Goal: Check status: Check status

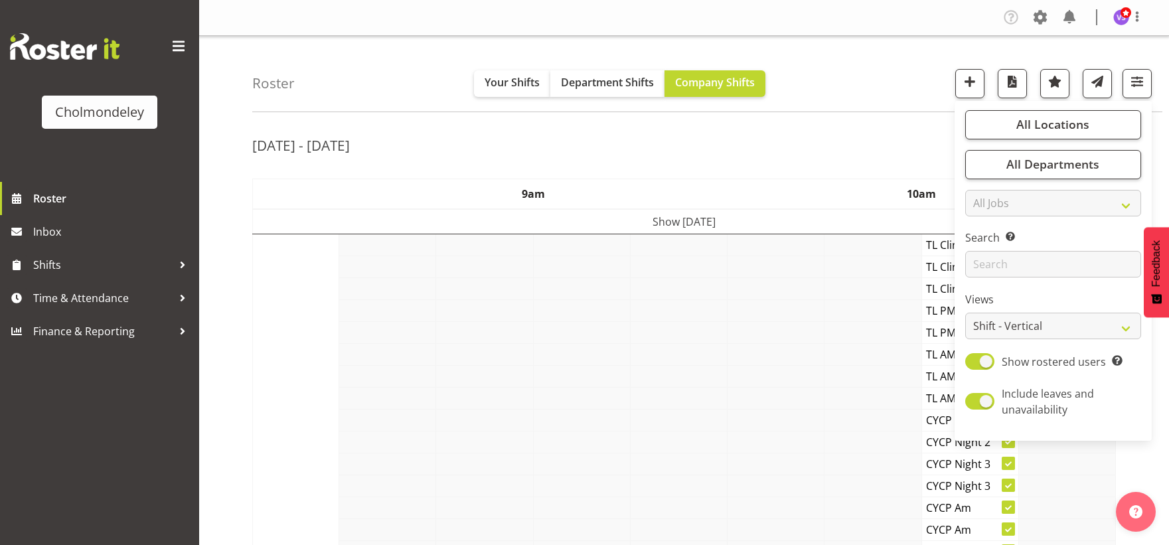
select select "shift"
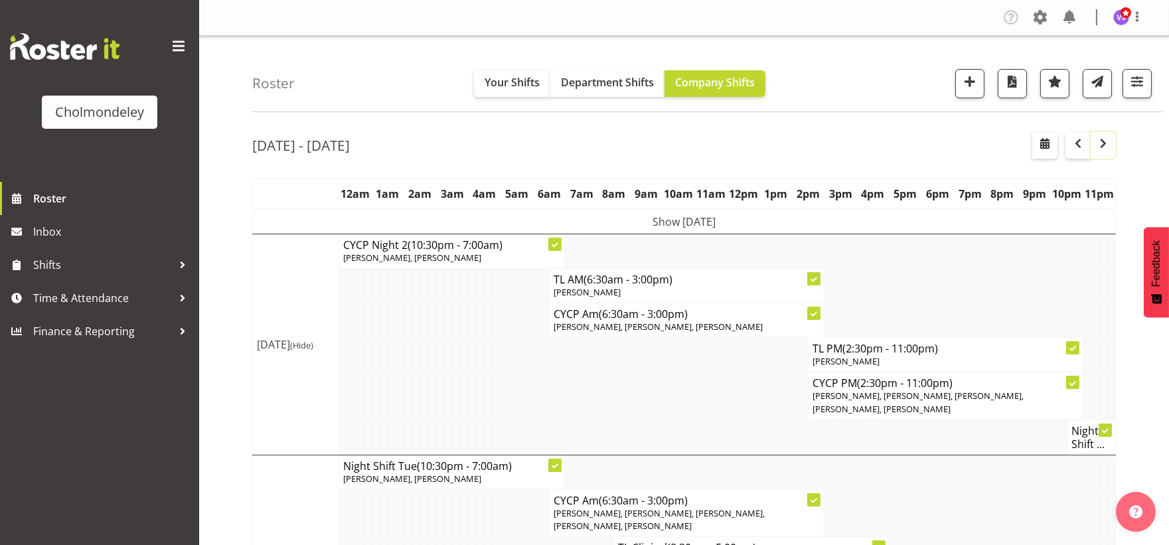
click at [1106, 149] on span "button" at bounding box center [1104, 143] width 16 height 16
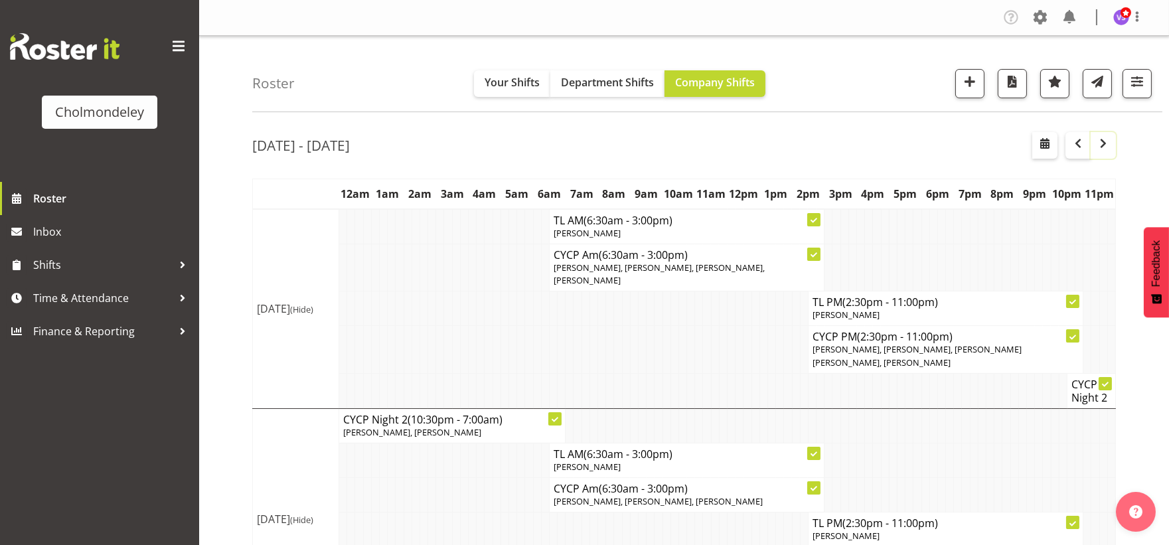
click at [1106, 149] on span "button" at bounding box center [1104, 143] width 16 height 16
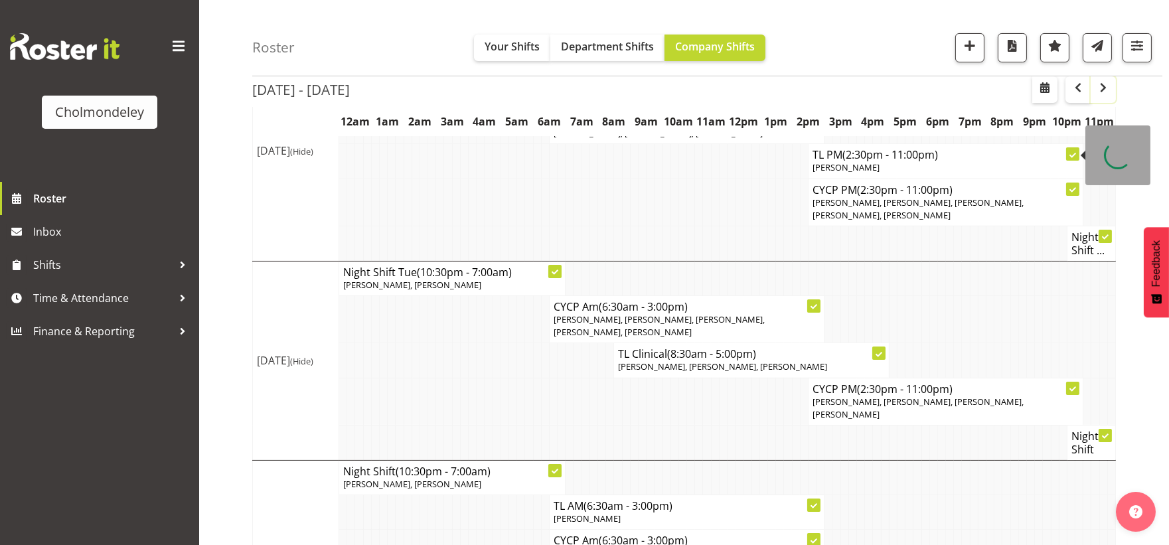
scroll to position [738, 0]
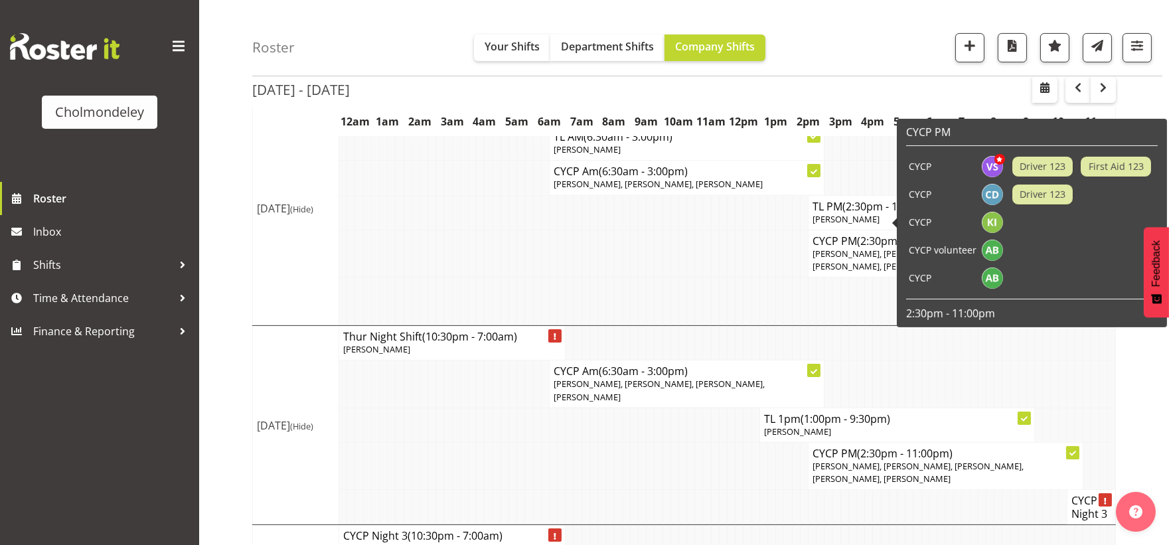
click at [530, 408] on td at bounding box center [529, 425] width 8 height 35
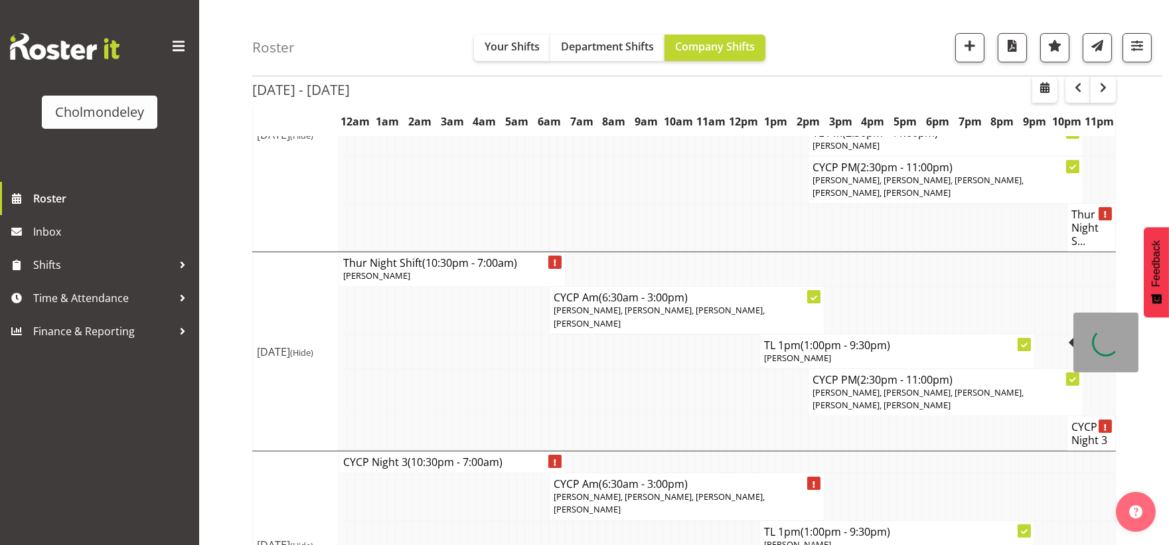
scroll to position [897, 0]
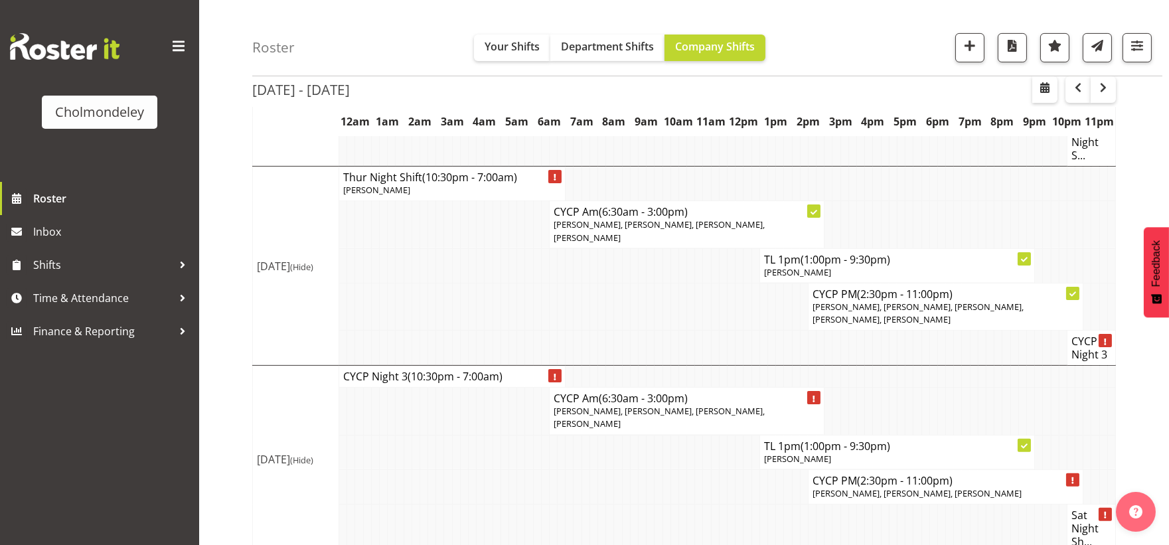
click at [672, 505] on td at bounding box center [675, 529] width 8 height 48
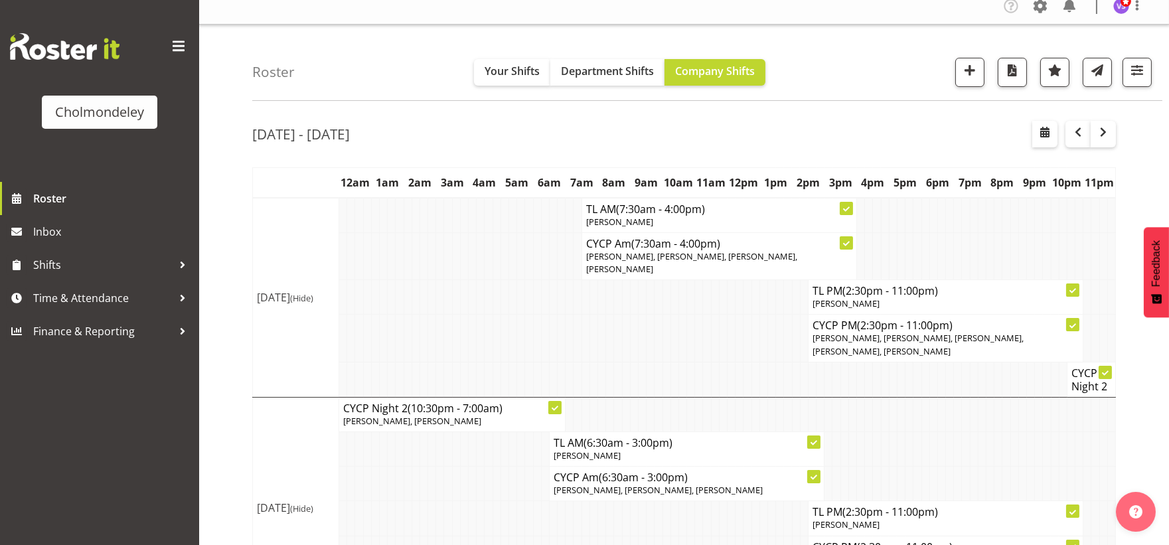
scroll to position [0, 0]
